Goal: Task Accomplishment & Management: Complete application form

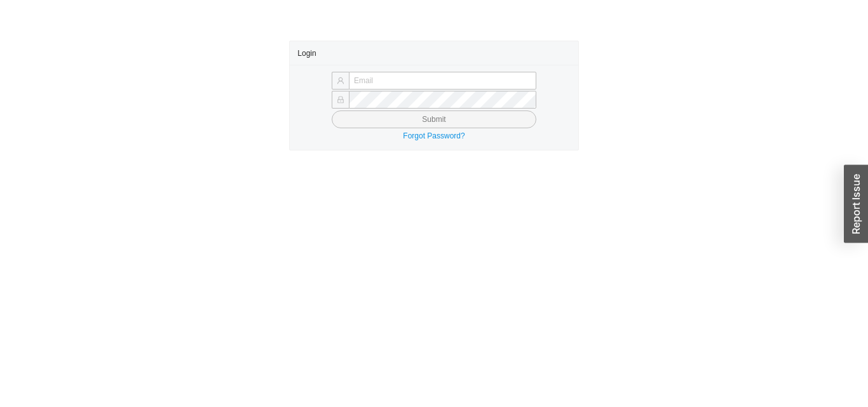
type input "[EMAIL_ADDRESS][DOMAIN_NAME]"
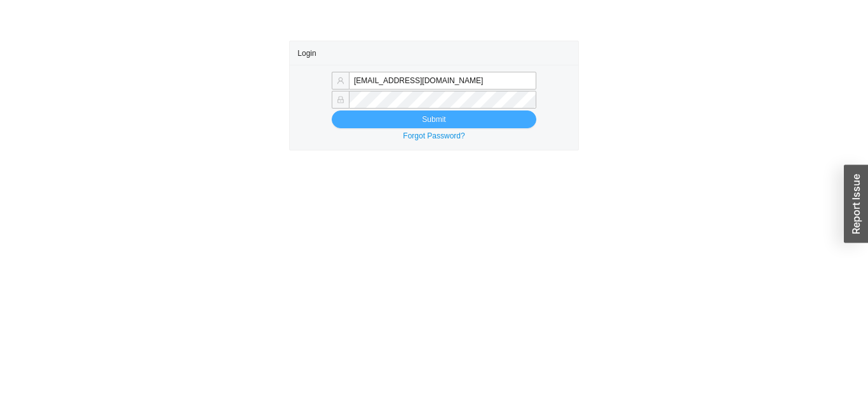
click at [414, 120] on button "Submit" at bounding box center [434, 120] width 205 height 18
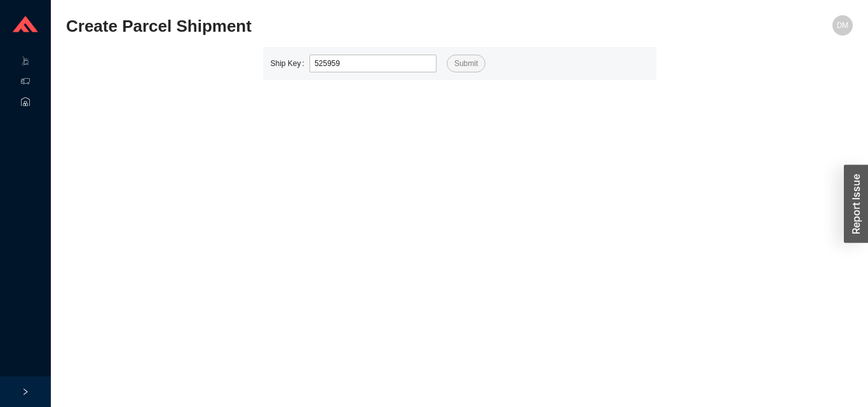
type input "525959"
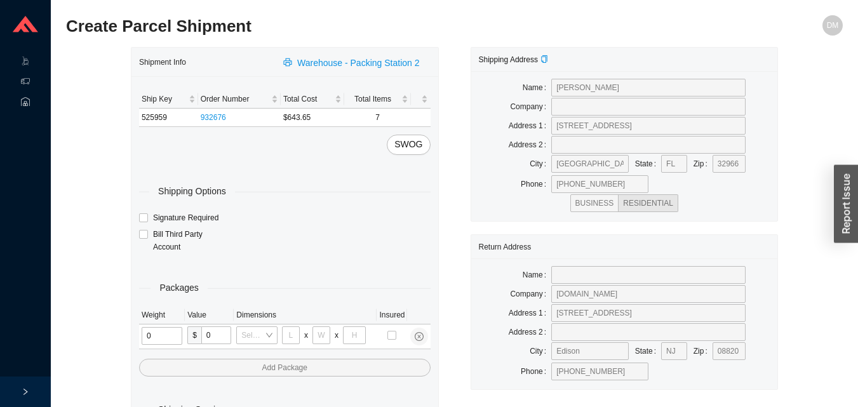
type input "1"
type input "18"
type input "5"
type input "36"
click at [168, 341] on input "tel" at bounding box center [160, 336] width 36 height 18
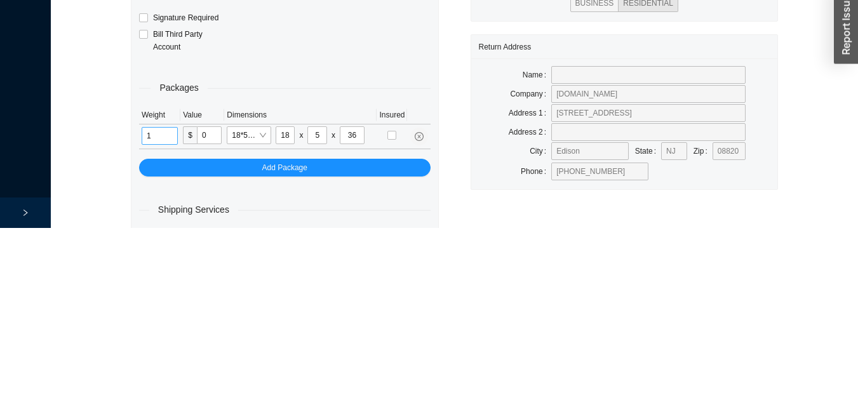
scroll to position [43, 0]
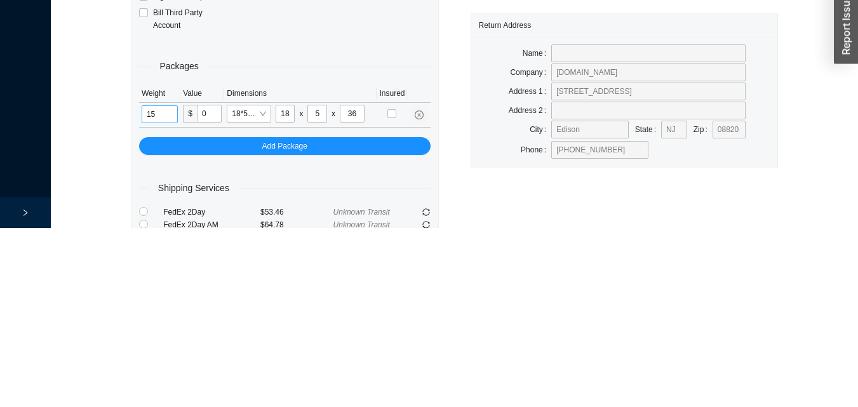
type input "15"
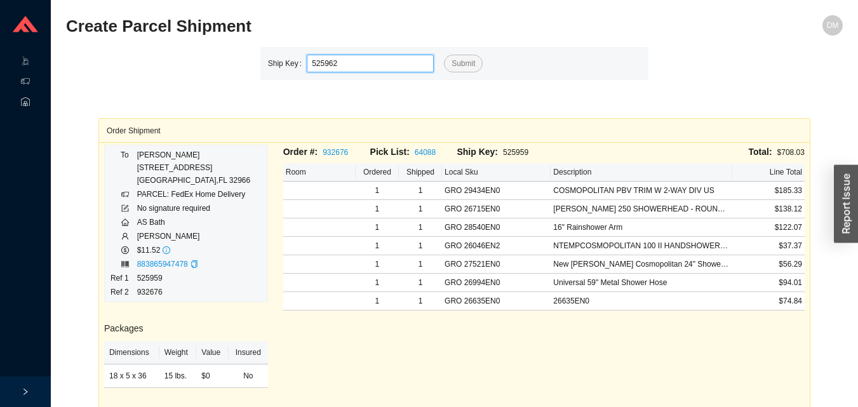
type input "525962"
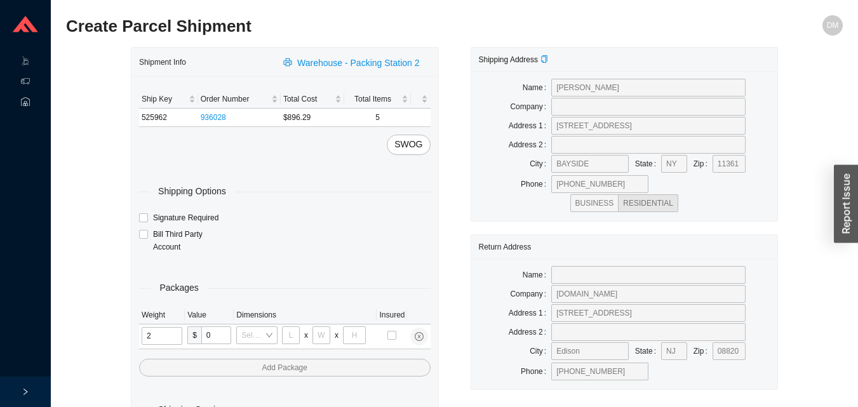
type input "21"
type input "18"
type input "12"
click at [170, 340] on input "tel" at bounding box center [163, 336] width 43 height 18
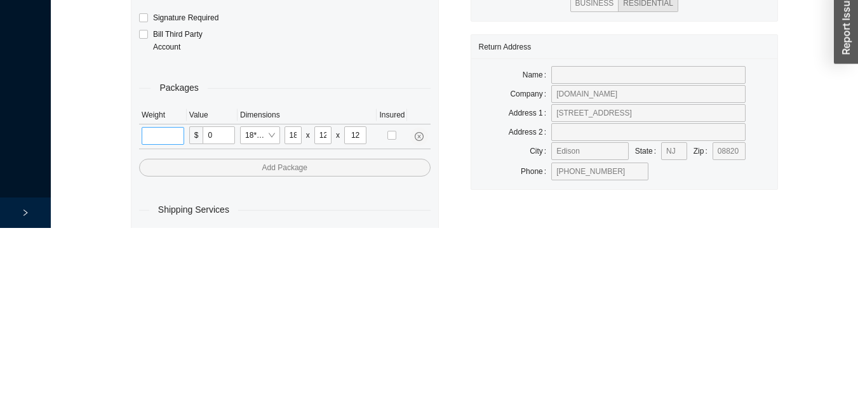
scroll to position [43, 0]
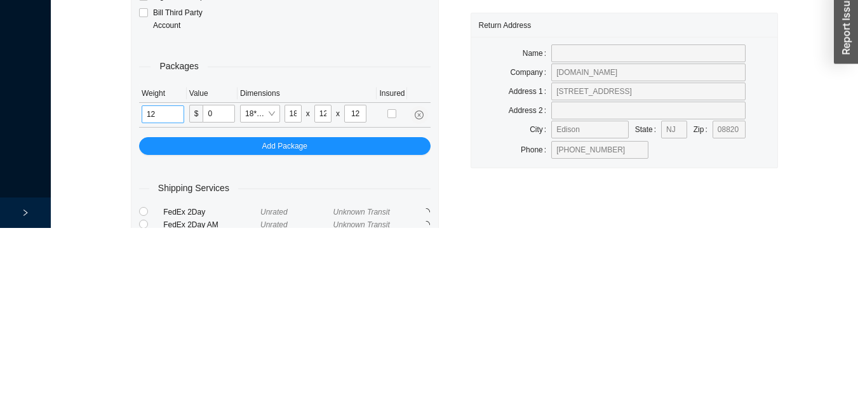
type input "12"
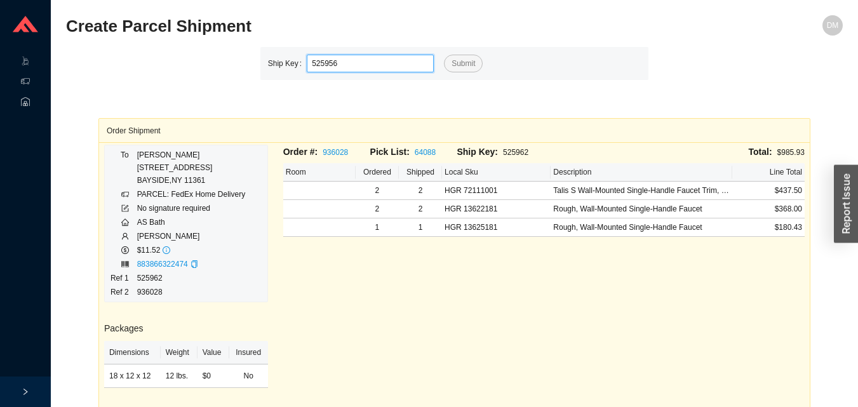
type input "525956"
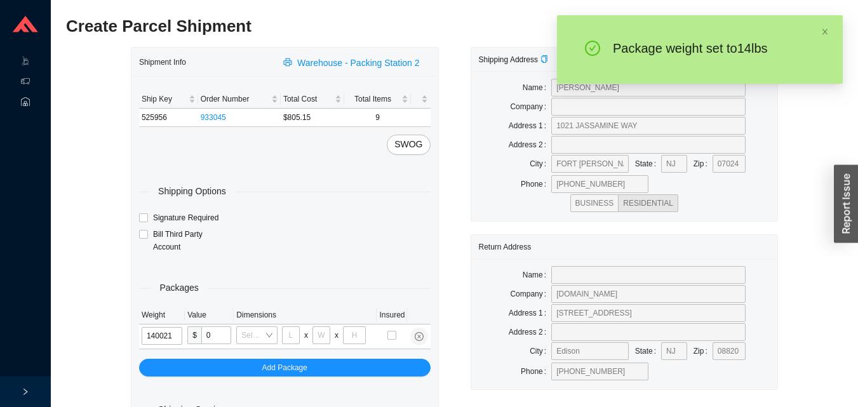
type input "14"
type input "18"
type input "12"
type input "14"
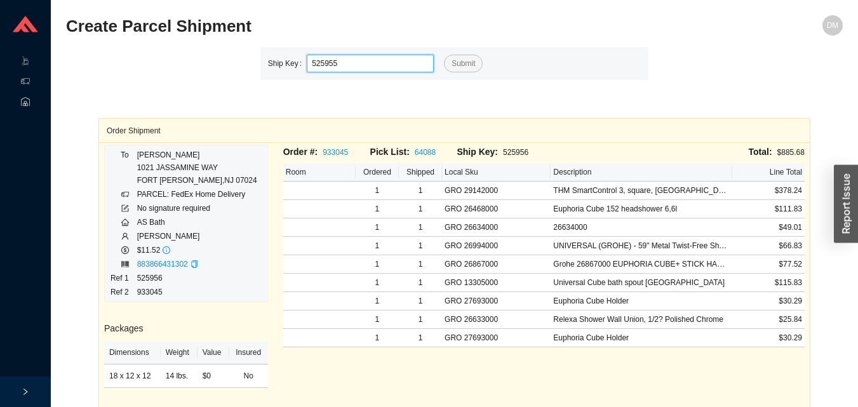
type input "525955"
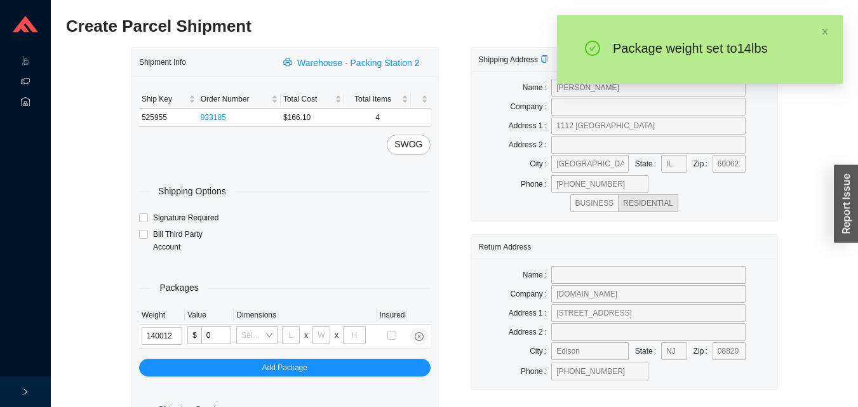
type input "14"
type input "18"
type input "12"
type input "6"
click at [175, 335] on input "14" at bounding box center [162, 336] width 41 height 18
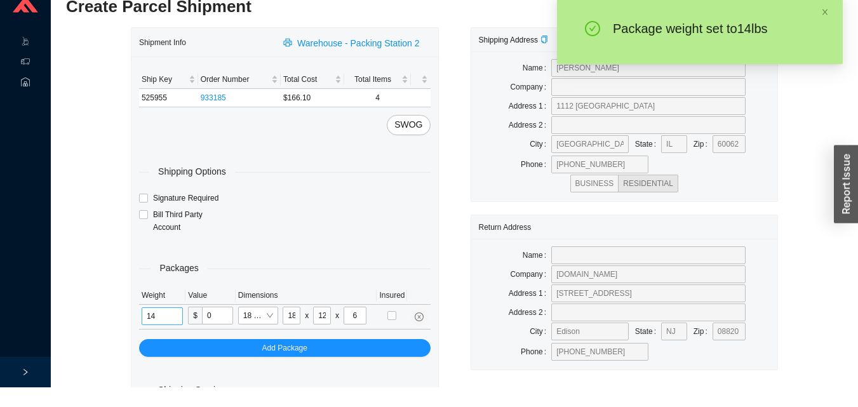
type input "1"
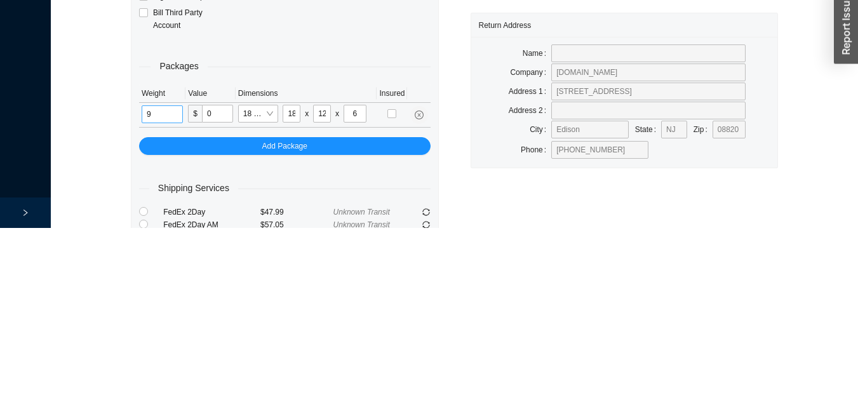
type input "9"
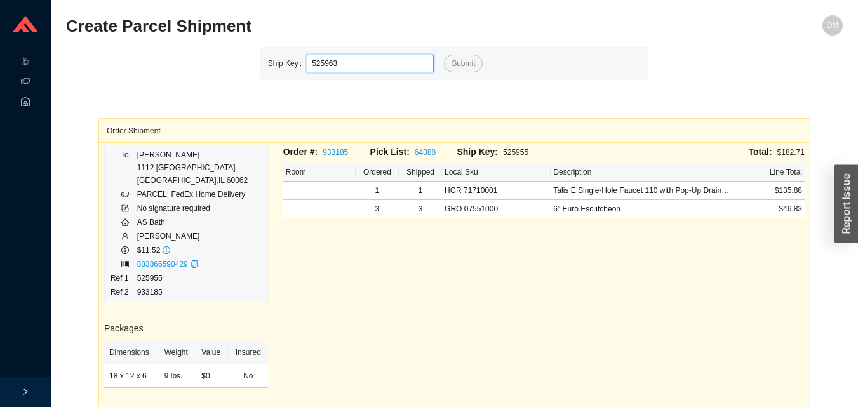
type input "525963"
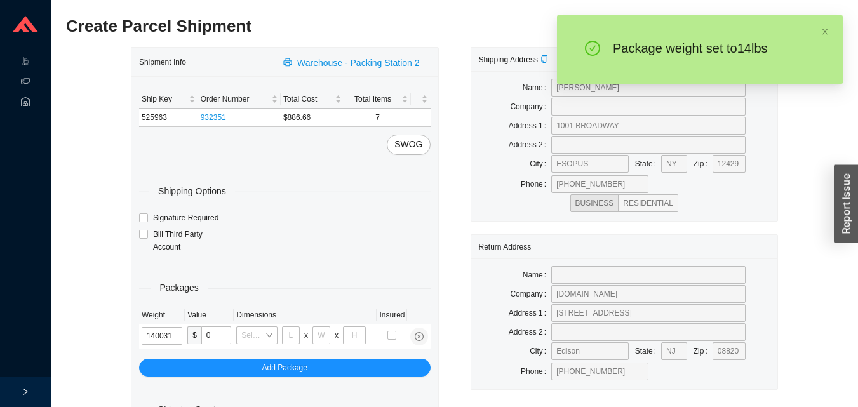
type input "14"
type input "24"
type input "16"
click at [171, 333] on input "14" at bounding box center [163, 336] width 43 height 18
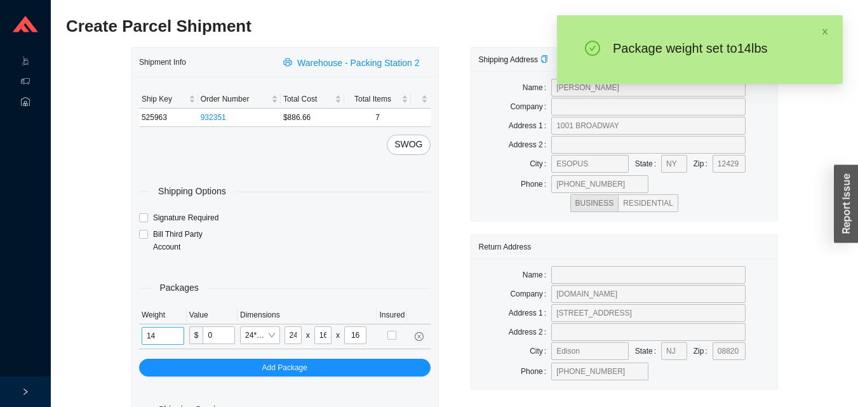
type input "1"
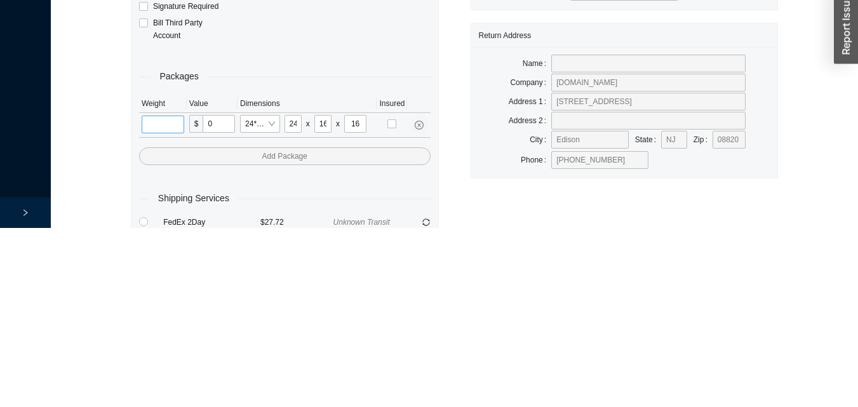
scroll to position [43, 0]
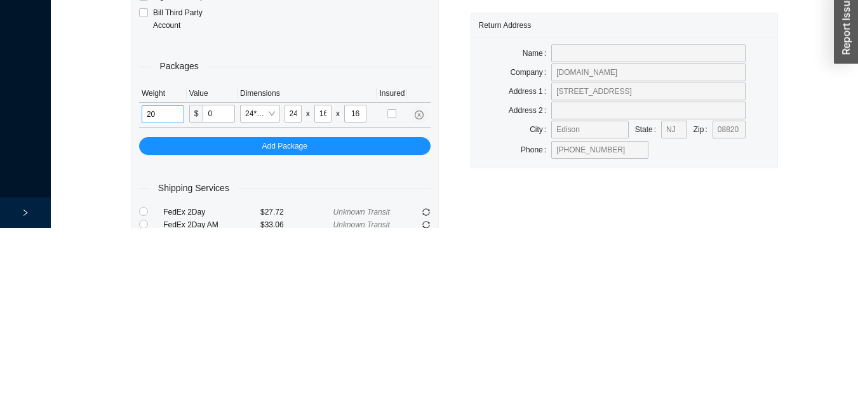
type input "20"
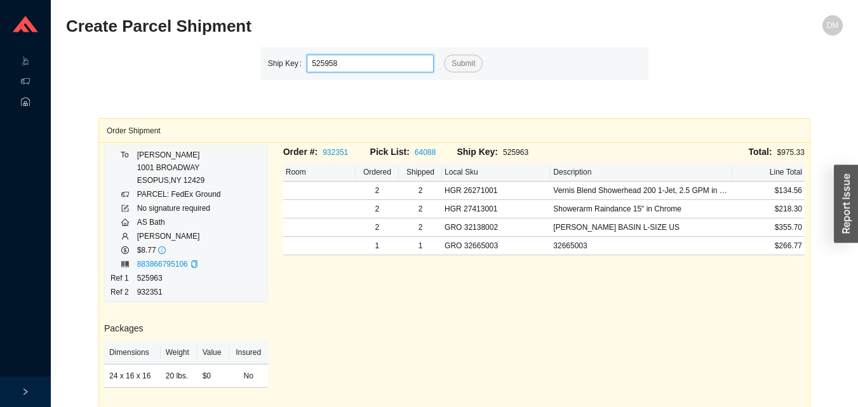
type input "525958"
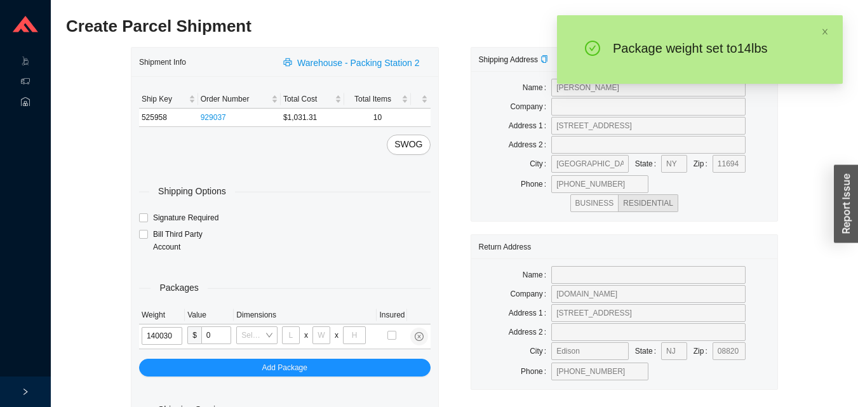
type input "14"
type input "26"
type input "20"
type input "12"
click at [175, 335] on input "14" at bounding box center [163, 336] width 43 height 18
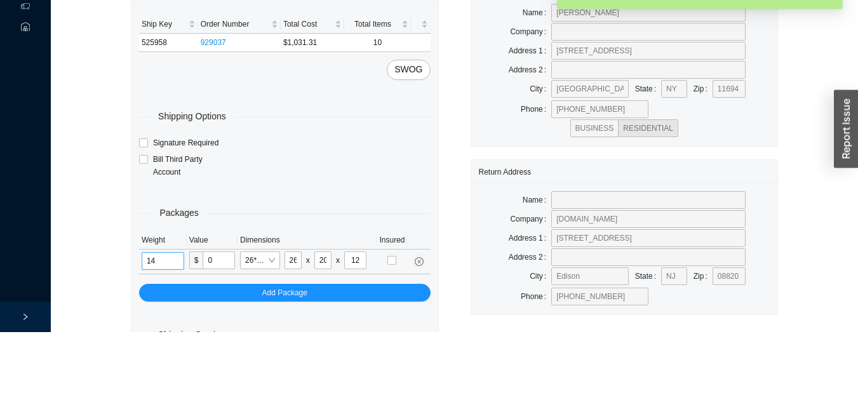
scroll to position [43, 0]
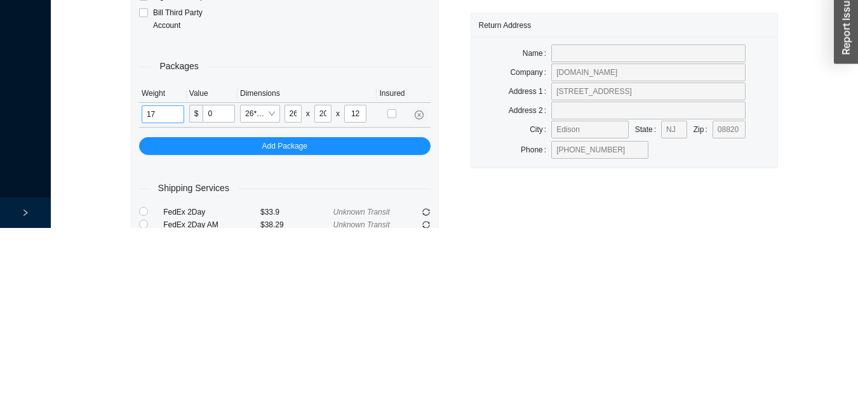
type input "17"
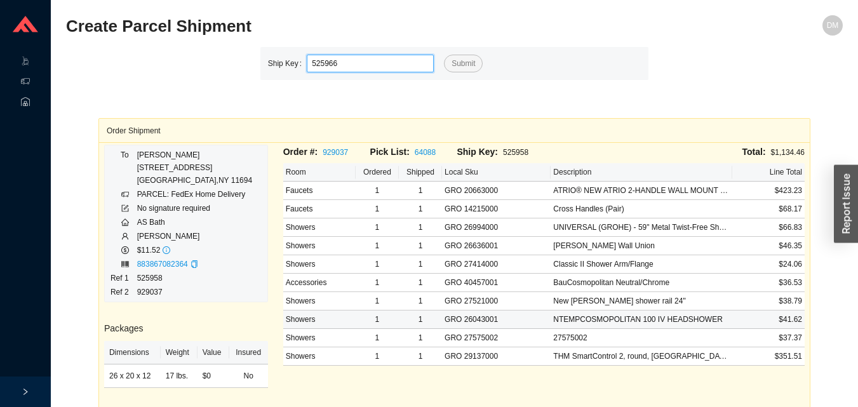
type input "525966"
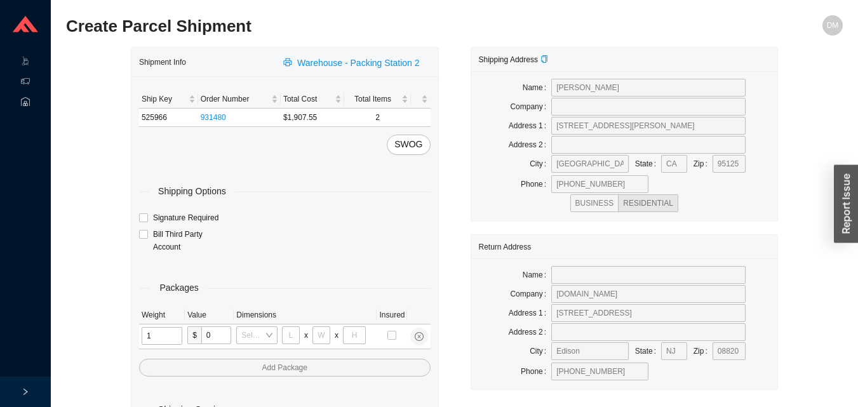
type input "12"
type input "18"
type input "12"
type input "6"
click at [158, 338] on input "tel" at bounding box center [162, 336] width 41 height 18
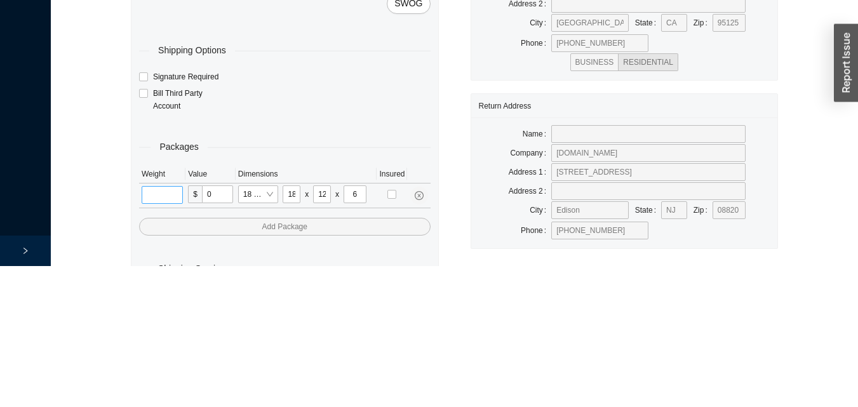
scroll to position [43, 0]
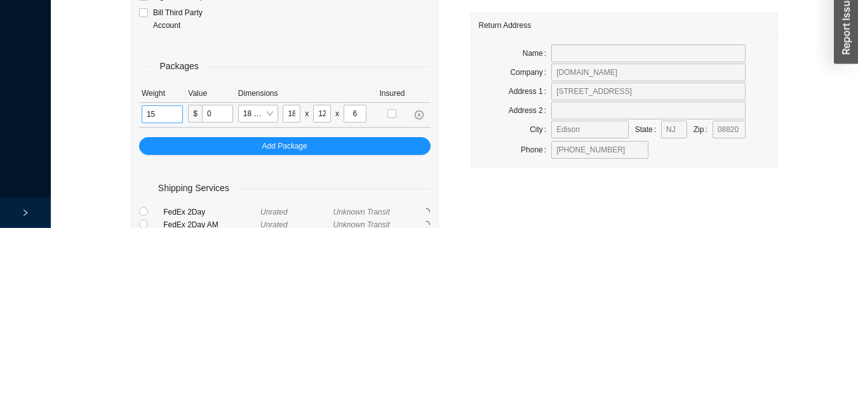
type input "15"
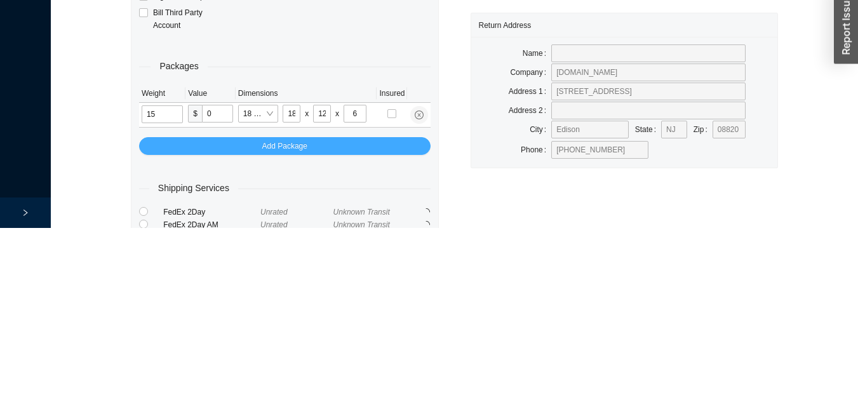
click at [393, 324] on button "Add Package" at bounding box center [285, 325] width 292 height 18
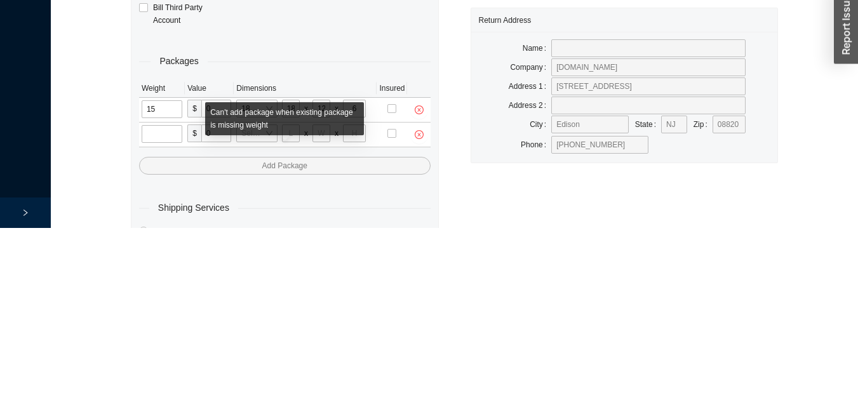
scroll to position [67, 0]
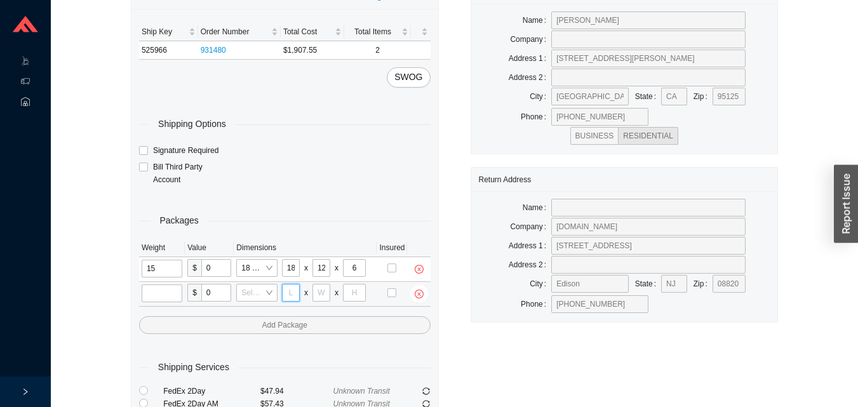
click at [291, 292] on input "tel" at bounding box center [291, 293] width 18 height 18
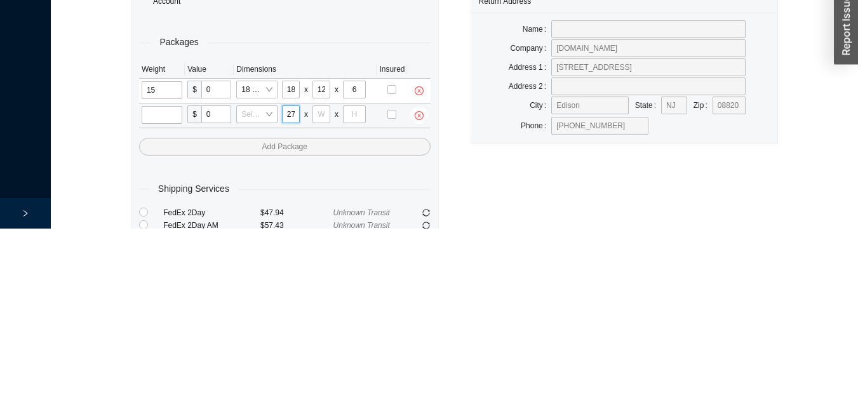
scroll to position [0, 1]
type input "27"
click at [321, 294] on input "tel" at bounding box center [322, 293] width 18 height 18
type input "17"
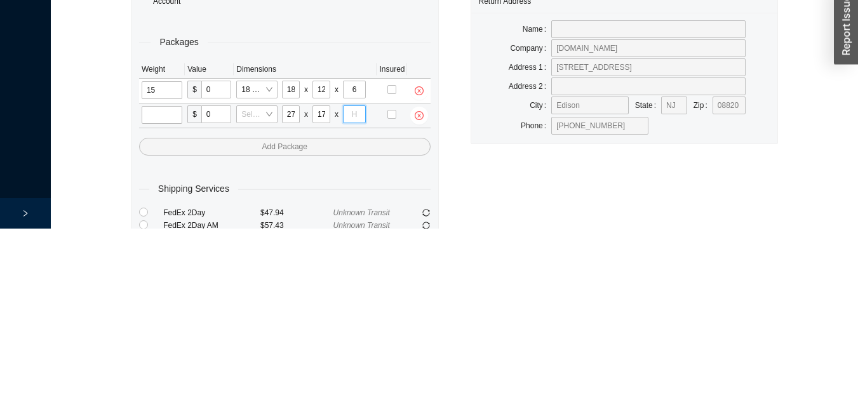
click at [355, 296] on input "tel" at bounding box center [354, 293] width 23 height 18
type input "25"
click at [165, 297] on input "tel" at bounding box center [162, 294] width 41 height 18
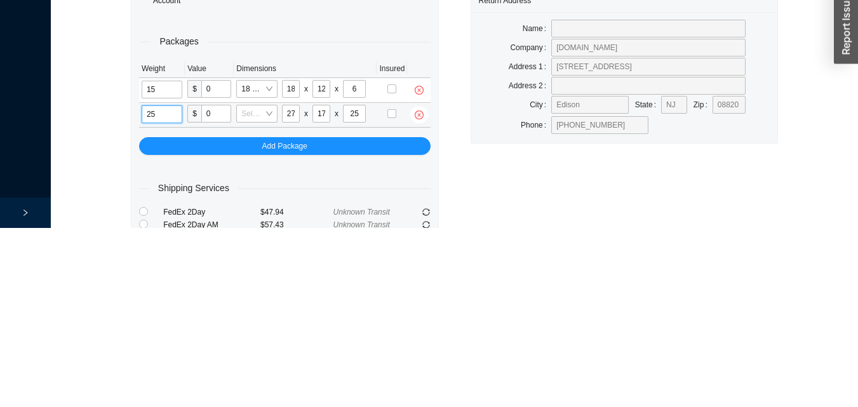
type input "25"
